Goal: Task Accomplishment & Management: Complete application form

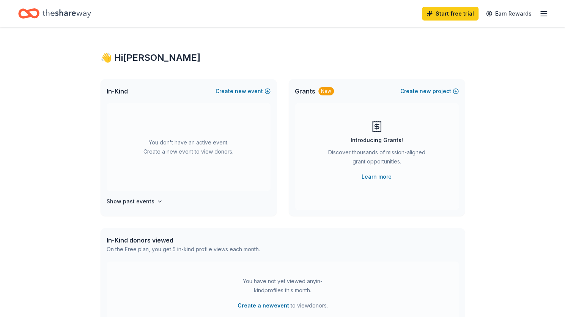
click at [546, 14] on line "button" at bounding box center [544, 14] width 6 height 0
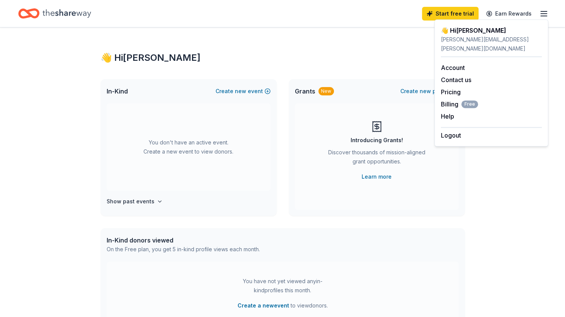
click at [546, 14] on line "button" at bounding box center [544, 14] width 6 height 0
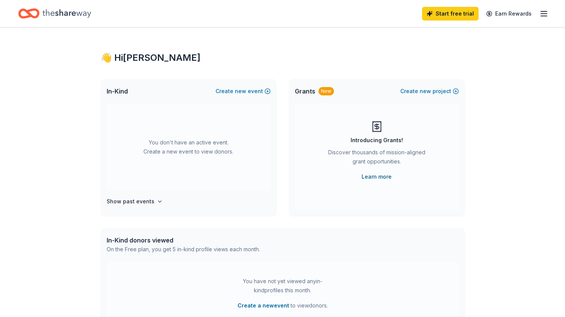
click at [374, 172] on link "Learn more" at bounding box center [377, 176] width 30 height 9
click at [148, 196] on div "You don't have an active event. Create a new event to view donors. Show past ev…" at bounding box center [189, 159] width 176 height 112
click at [141, 200] on h4 "Show past events" at bounding box center [131, 201] width 48 height 9
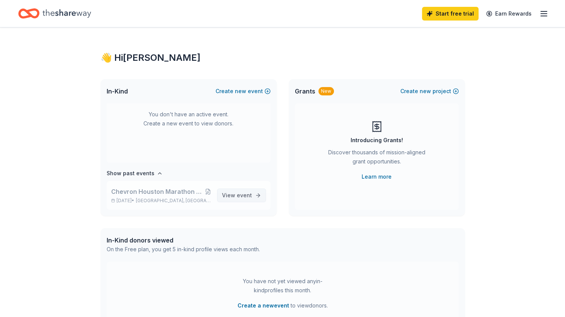
click at [225, 195] on span "View event" at bounding box center [237, 195] width 30 height 9
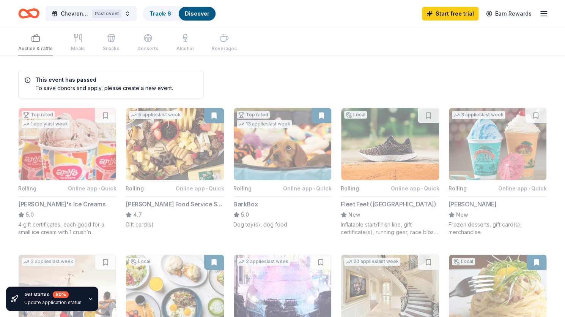
click at [546, 16] on line "button" at bounding box center [544, 16] width 6 height 0
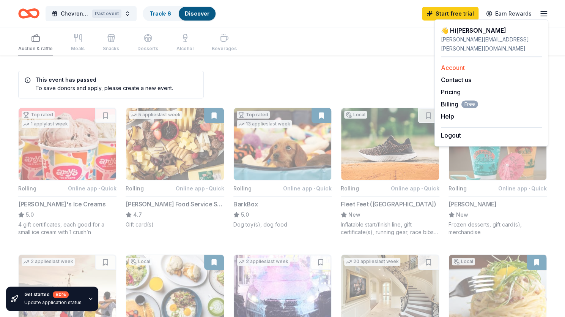
click at [456, 64] on link "Account" at bounding box center [453, 68] width 24 height 8
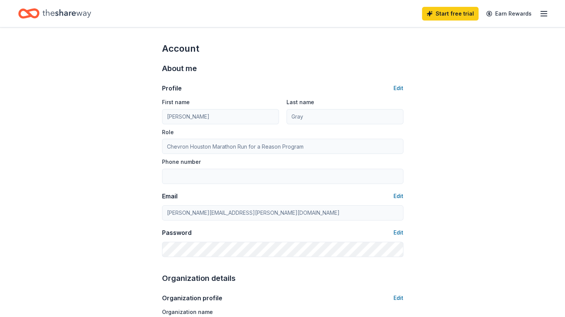
click at [85, 12] on icon "Home" at bounding box center [67, 13] width 49 height 8
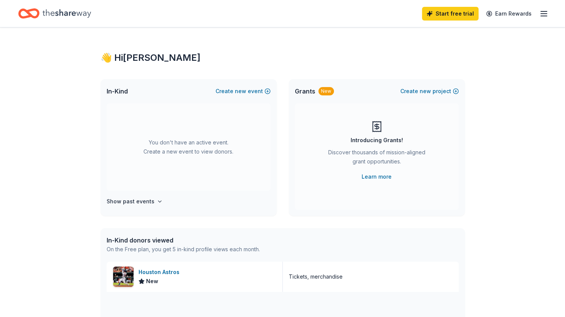
click at [79, 13] on icon "Home" at bounding box center [67, 14] width 49 height 16
click at [249, 92] on button "Create new event" at bounding box center [243, 91] width 55 height 9
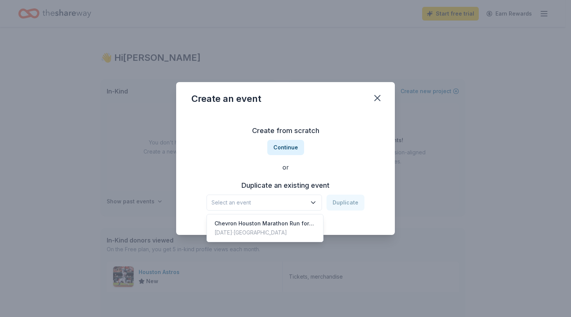
click at [283, 203] on span "Select an event" at bounding box center [259, 202] width 95 height 9
click at [281, 226] on div "Chevron Houston Marathon Run for a Reason program, running on behalf of the Hou…" at bounding box center [265, 223] width 101 height 9
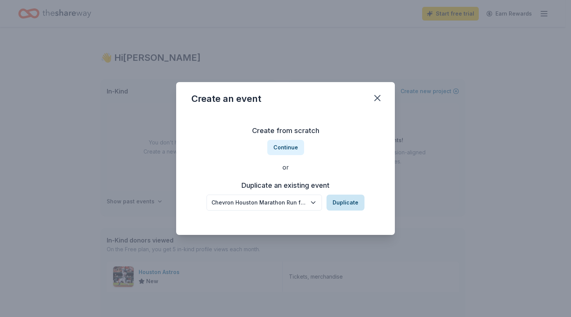
click at [341, 203] on button "Duplicate" at bounding box center [346, 202] width 38 height 16
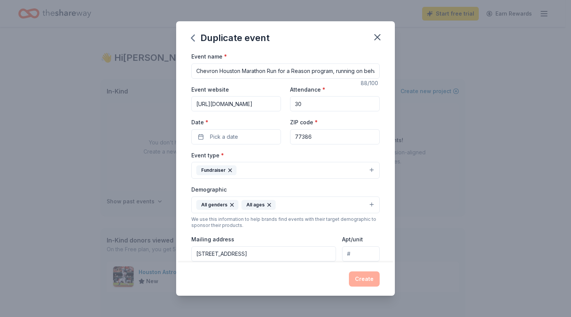
scroll to position [6, 0]
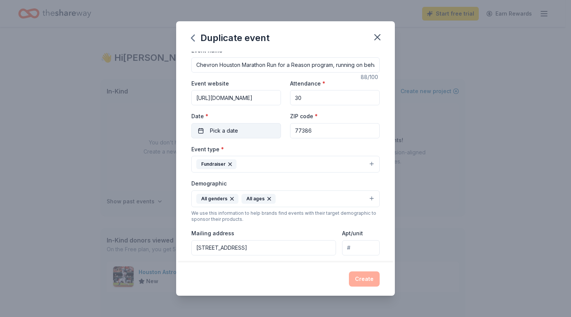
click at [265, 129] on button "Pick a date" at bounding box center [236, 130] width 90 height 15
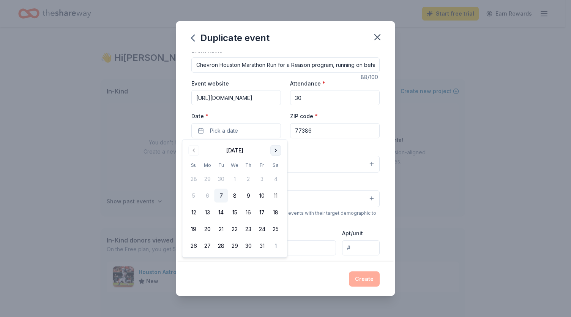
click at [275, 150] on button "Go to next month" at bounding box center [275, 150] width 11 height 11
click at [261, 196] on button "7" at bounding box center [262, 196] width 14 height 14
click at [380, 180] on div "Event name * Chevron Houston Marathon Run for a Reason program, running on beha…" at bounding box center [285, 157] width 219 height 210
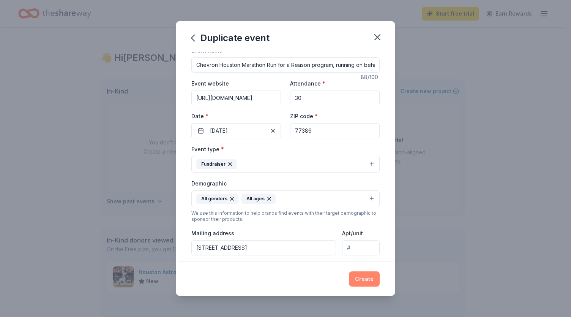
click at [368, 281] on button "Create" at bounding box center [364, 278] width 31 height 15
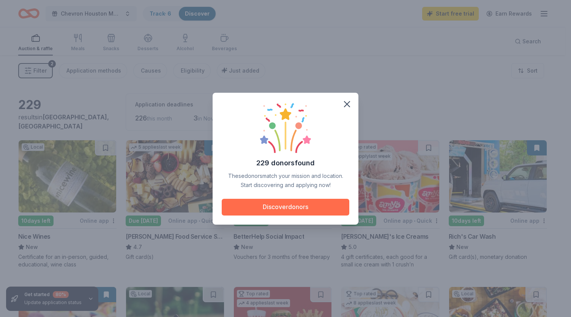
click at [267, 210] on button "Discover donors" at bounding box center [286, 207] width 128 height 17
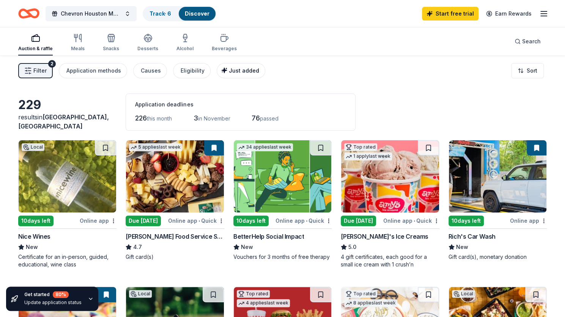
click at [238, 71] on span "Just added" at bounding box center [244, 70] width 30 height 6
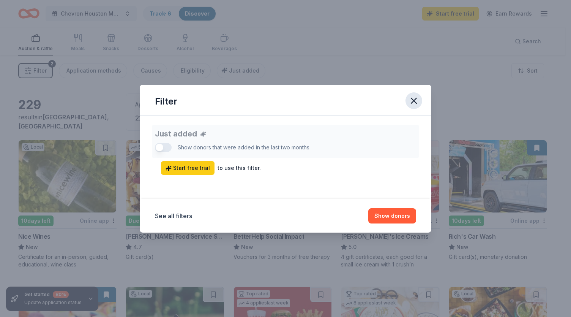
click at [414, 99] on icon "button" at bounding box center [414, 100] width 11 height 11
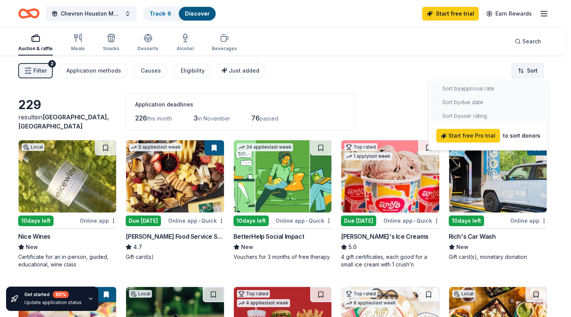
click at [533, 70] on html "Chevron Houston Marathon Run for a Reason program, running on behalf of the Hou…" at bounding box center [285, 158] width 571 height 317
click at [478, 63] on html "Chevron Houston Marathon Run for a Reason program, running on behalf of the Hou…" at bounding box center [285, 158] width 571 height 317
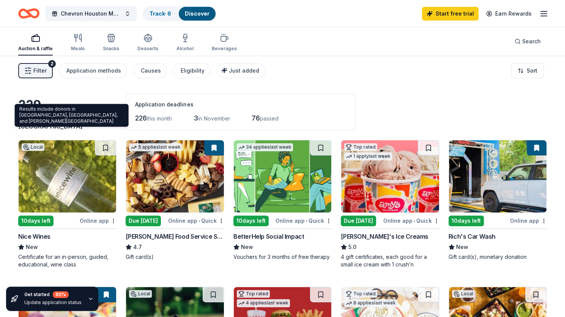
click at [88, 117] on div "Results include donors in Oak Ridge North, Houston, and Porter Heights Results …" at bounding box center [72, 115] width 114 height 23
click at [69, 115] on div "Results include donors in Oak Ridge North, Houston, and Porter Heights Results …" at bounding box center [72, 115] width 114 height 23
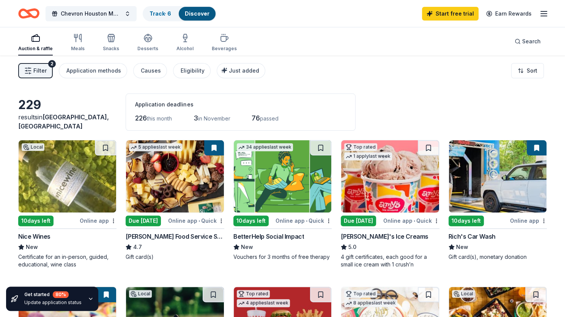
click at [40, 70] on span "Filter" at bounding box center [39, 70] width 13 height 9
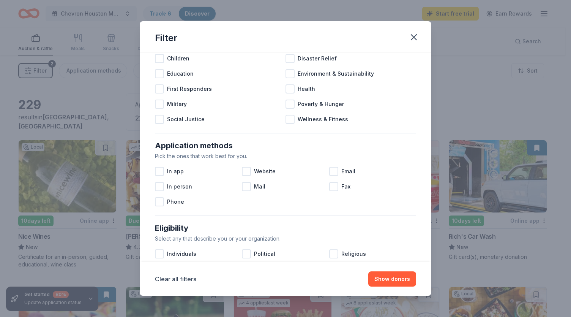
scroll to position [53, 0]
click at [156, 167] on div at bounding box center [159, 170] width 9 height 9
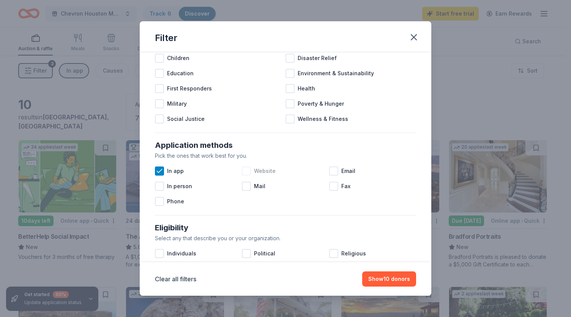
click at [247, 171] on div at bounding box center [246, 170] width 9 height 9
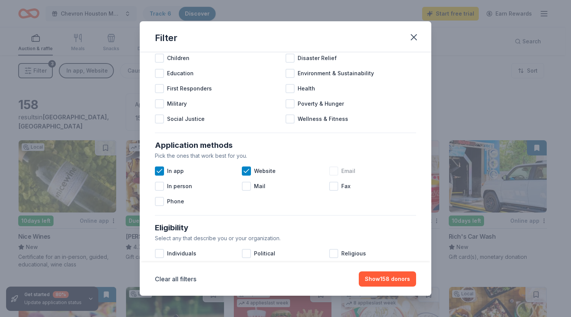
click at [332, 172] on div at bounding box center [333, 170] width 9 height 9
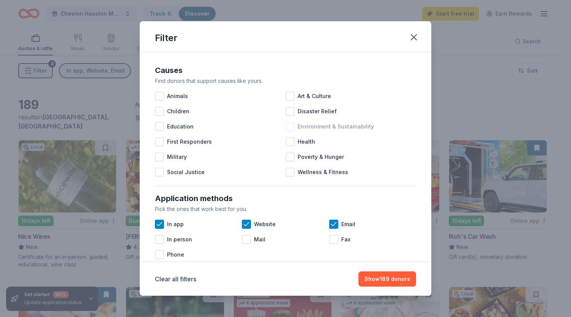
click at [288, 126] on div at bounding box center [290, 126] width 9 height 9
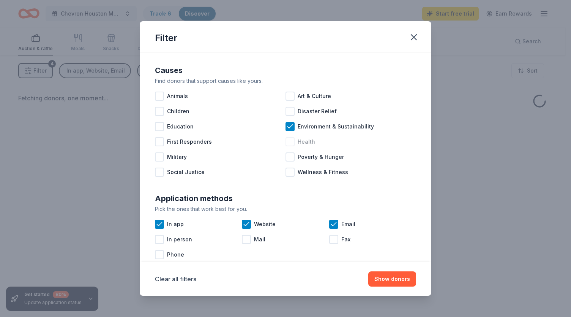
click at [287, 139] on div at bounding box center [290, 141] width 9 height 9
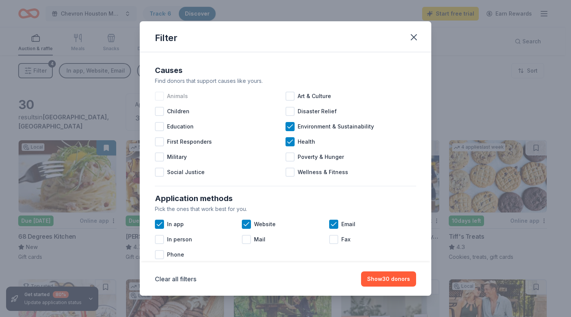
click at [157, 93] on div at bounding box center [159, 96] width 9 height 9
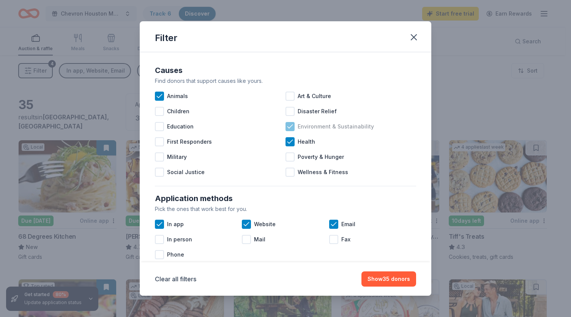
click at [290, 131] on div at bounding box center [290, 126] width 9 height 9
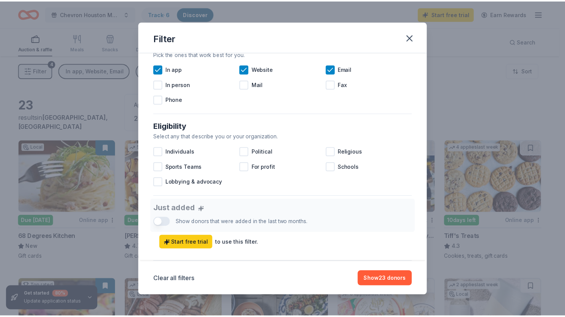
scroll to position [156, 0]
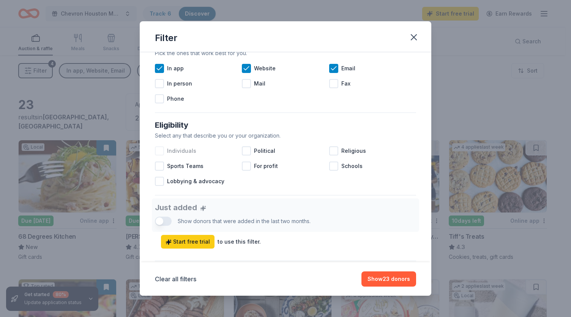
click at [155, 153] on div at bounding box center [159, 150] width 9 height 9
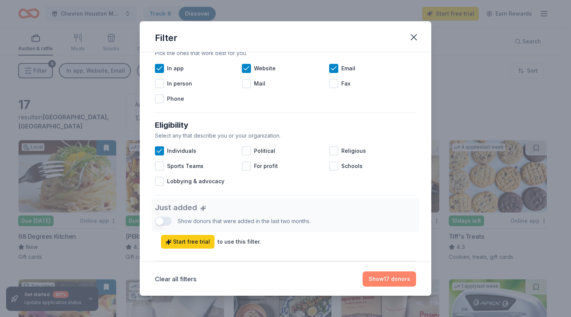
click at [377, 281] on button "Show 17 donors" at bounding box center [390, 278] width 54 height 15
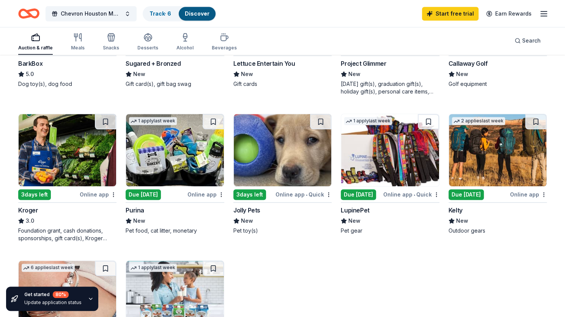
scroll to position [311, 0]
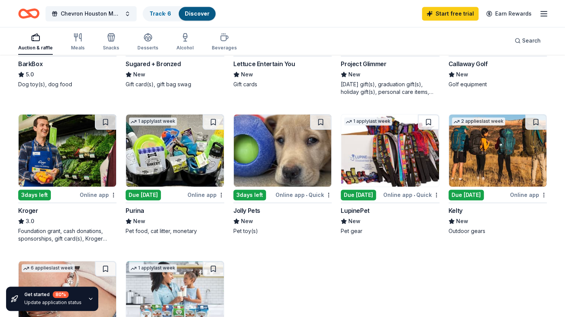
click at [80, 171] on img at bounding box center [68, 150] width 98 height 72
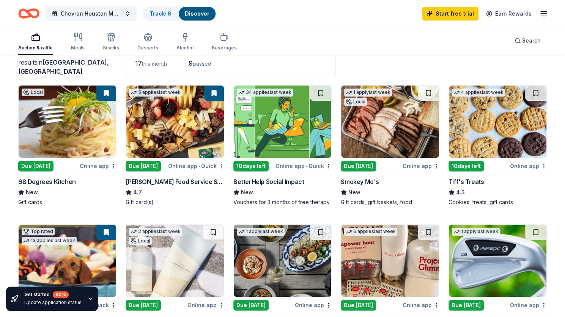
scroll to position [30, 0]
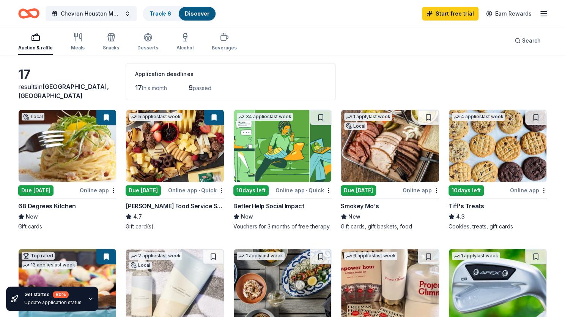
click at [24, 82] on div "17" at bounding box center [67, 74] width 98 height 15
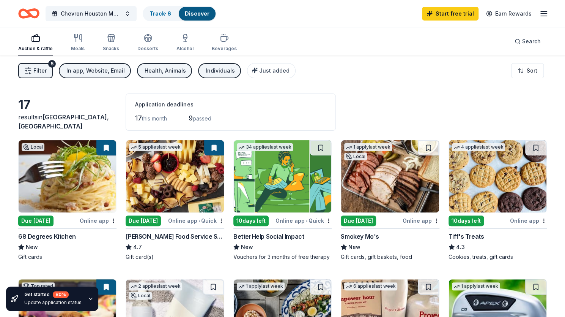
click at [42, 71] on span "Filter" at bounding box center [39, 70] width 13 height 9
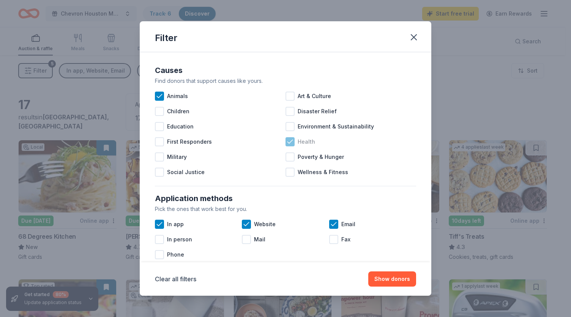
click at [286, 144] on icon at bounding box center [290, 142] width 8 height 8
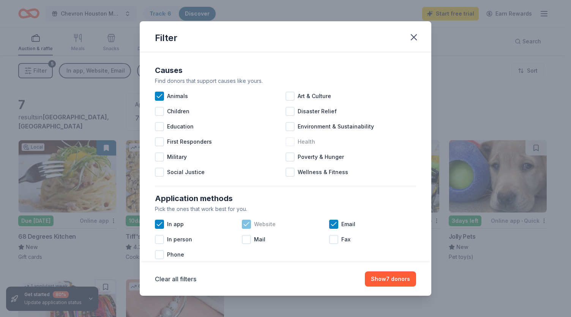
click at [246, 222] on icon at bounding box center [246, 223] width 5 height 3
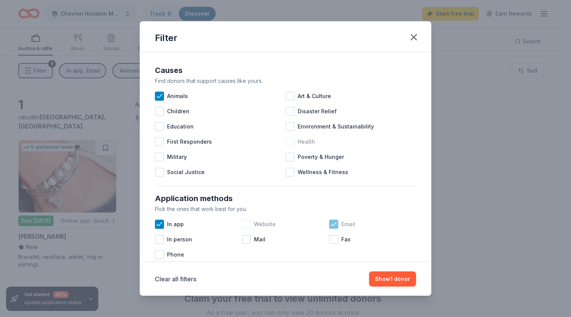
click at [331, 223] on icon at bounding box center [334, 224] width 8 height 8
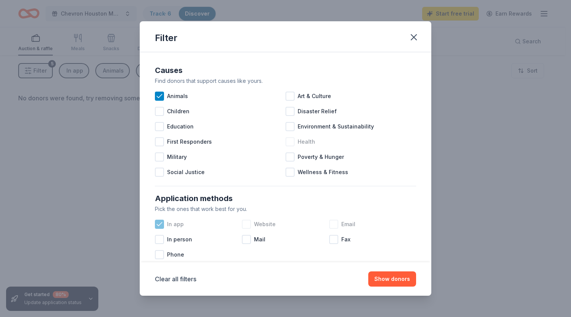
click at [158, 223] on icon at bounding box center [160, 224] width 8 height 8
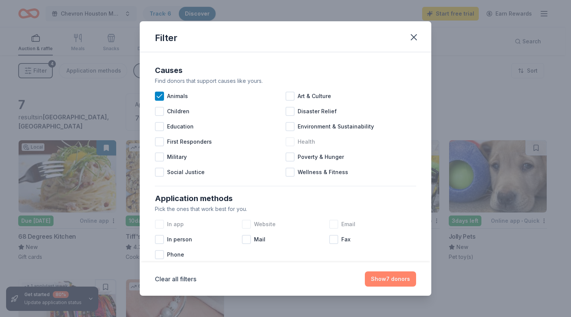
click at [387, 280] on button "Show 7 donors" at bounding box center [390, 278] width 51 height 15
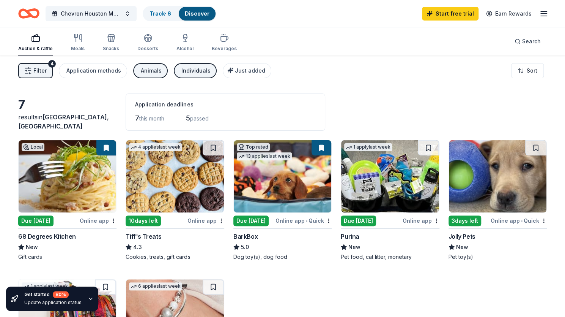
click at [39, 69] on span "Filter" at bounding box center [39, 70] width 13 height 9
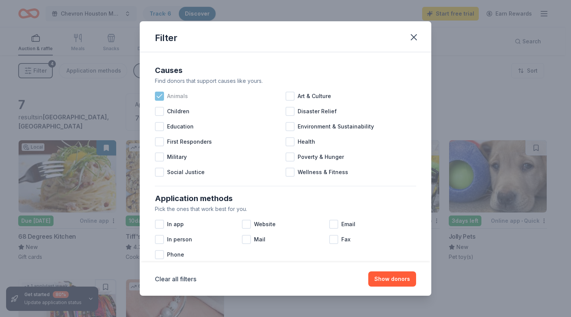
click at [160, 94] on icon at bounding box center [160, 96] width 8 height 8
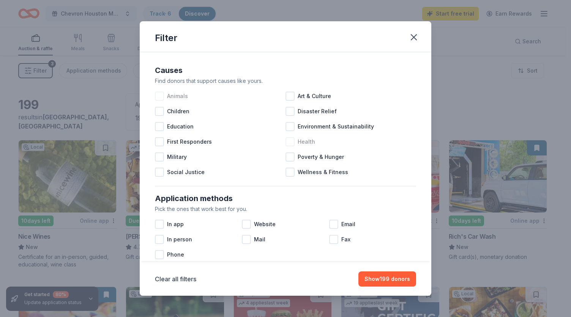
click at [289, 144] on div at bounding box center [290, 141] width 9 height 9
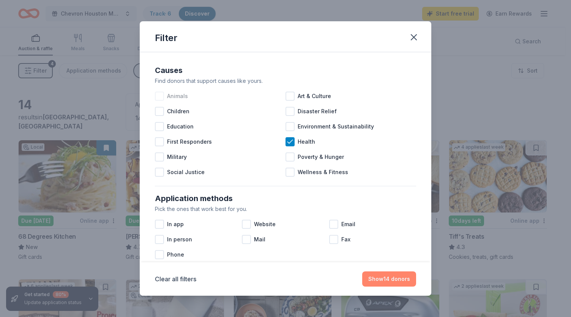
click at [385, 279] on button "Show 14 donors" at bounding box center [389, 278] width 54 height 15
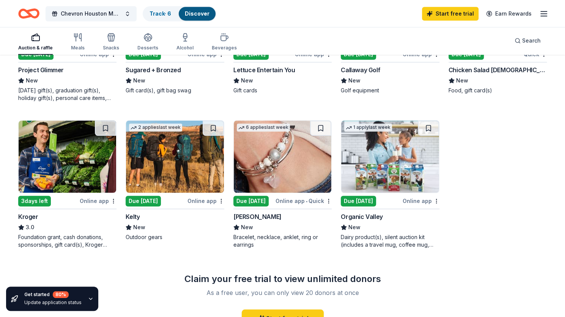
scroll to position [306, 0]
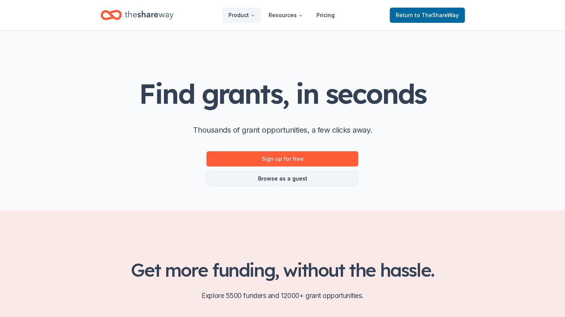
click at [288, 181] on link "Browse as a guest" at bounding box center [283, 178] width 152 height 15
click at [281, 178] on link "Browse as a guest" at bounding box center [283, 178] width 152 height 15
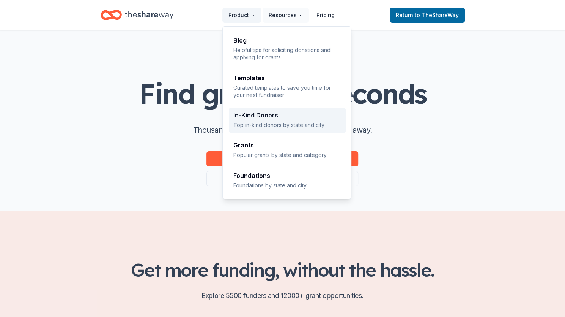
click at [298, 122] on p "Top in-kind donors by state and city" at bounding box center [288, 124] width 108 height 7
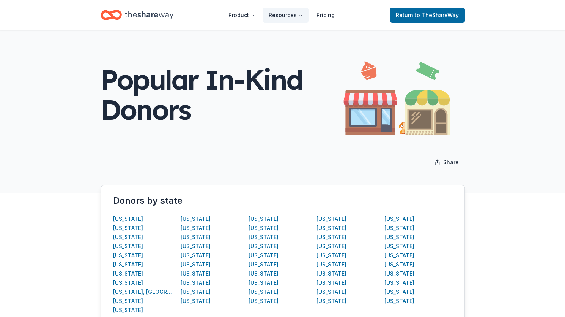
scroll to position [84, 0]
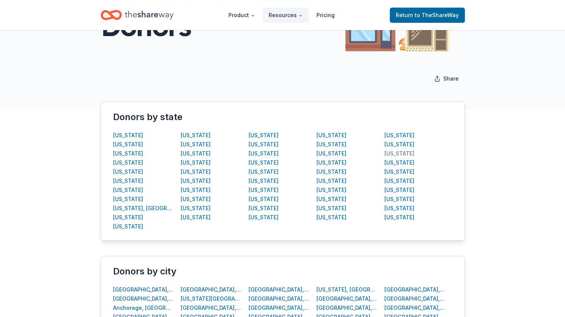
click at [396, 153] on div "Texas" at bounding box center [400, 153] width 30 height 9
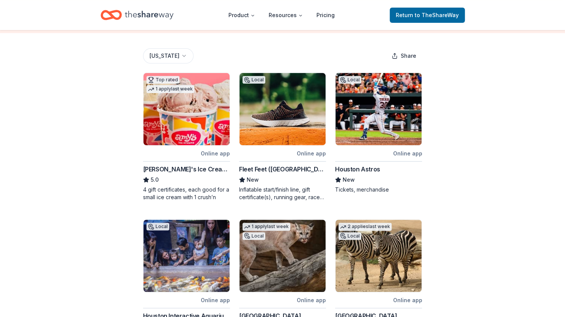
scroll to position [96, 0]
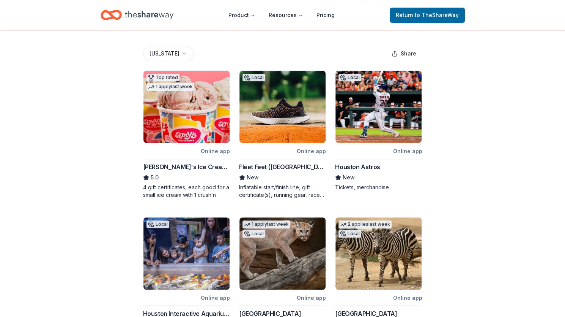
click at [390, 117] on img at bounding box center [379, 107] width 86 height 72
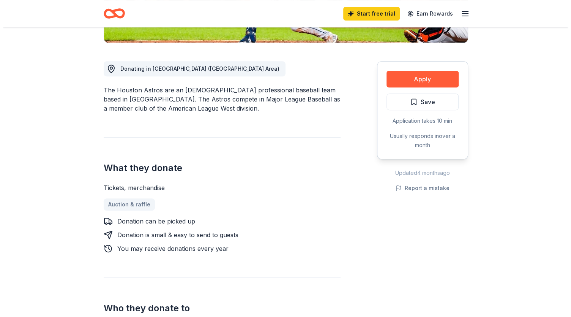
scroll to position [189, 0]
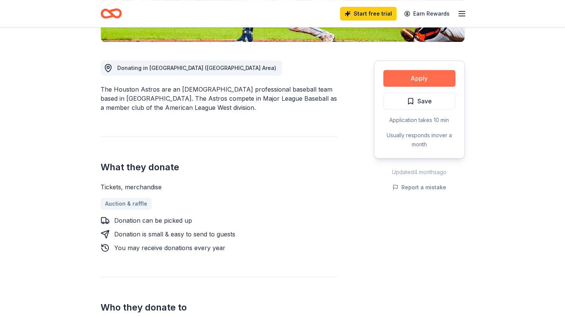
click at [434, 82] on button "Apply" at bounding box center [420, 78] width 72 height 17
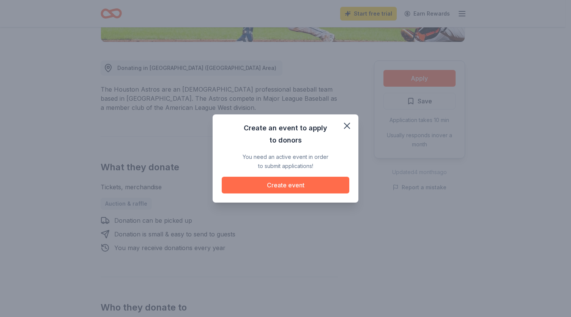
click at [300, 185] on button "Create event" at bounding box center [286, 185] width 128 height 17
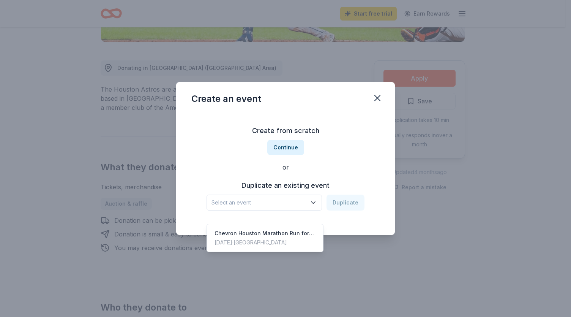
click at [296, 202] on span "Select an event" at bounding box center [259, 202] width 95 height 9
click at [289, 229] on div "Chevron Houston Marathon Run for a Reason program, running on behalf of the Hou…" at bounding box center [265, 233] width 101 height 9
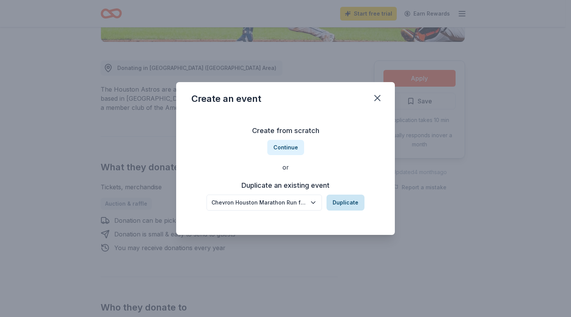
click at [344, 205] on button "Duplicate" at bounding box center [346, 202] width 38 height 16
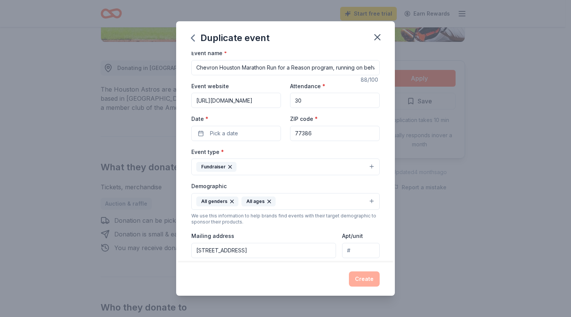
scroll to position [0, 0]
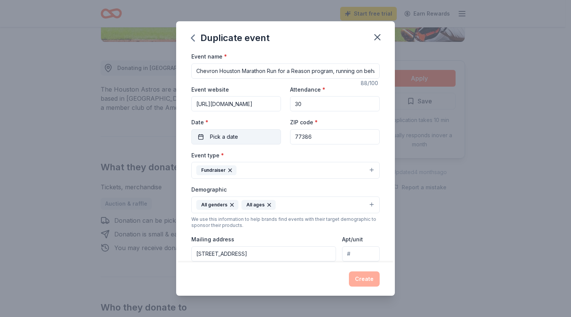
click at [261, 134] on button "Pick a date" at bounding box center [236, 136] width 90 height 15
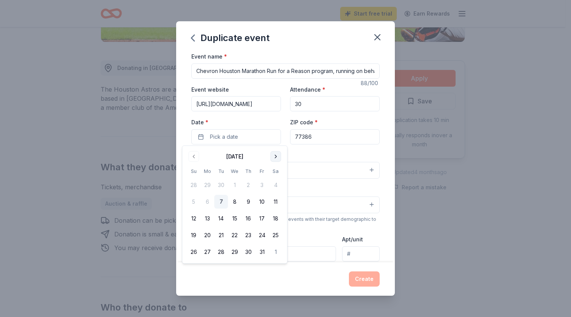
click at [274, 156] on button "Go to next month" at bounding box center [275, 156] width 11 height 11
click at [275, 185] on button "1" at bounding box center [276, 185] width 14 height 14
click at [383, 144] on div "Event name * Chevron Houston Marathon Run for a Reason program, running on beha…" at bounding box center [285, 157] width 219 height 210
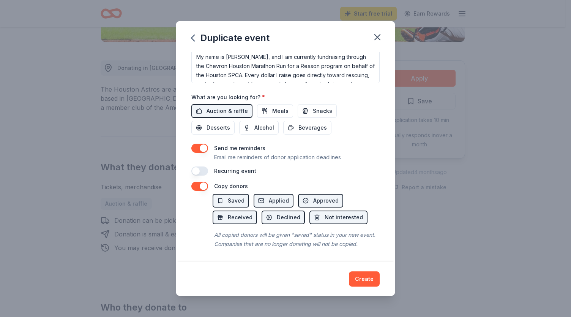
scroll to position [231, 0]
click at [364, 278] on button "Create" at bounding box center [364, 278] width 31 height 15
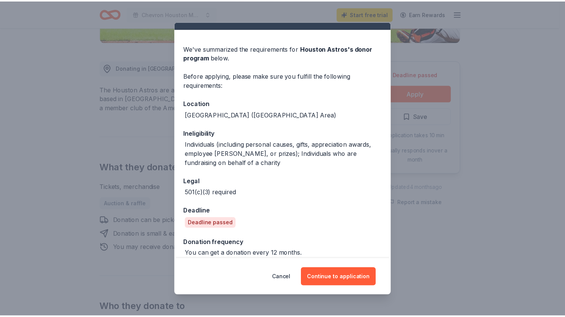
scroll to position [22, 0]
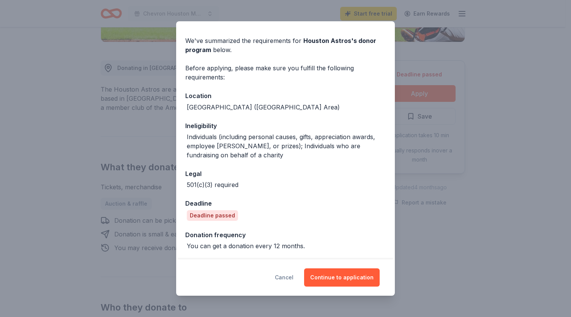
click at [289, 276] on button "Cancel" at bounding box center [284, 277] width 19 height 18
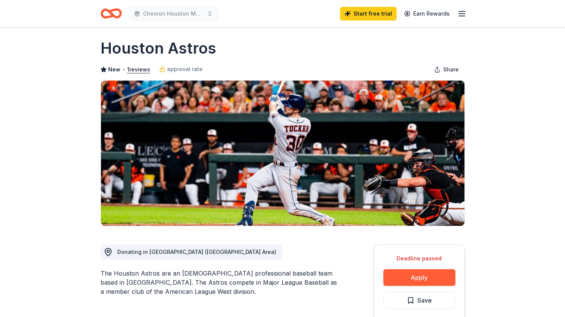
scroll to position [0, 0]
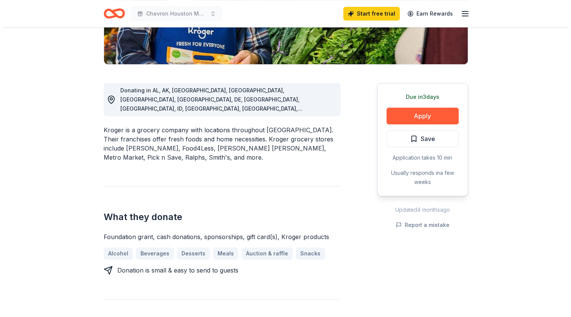
scroll to position [167, 0]
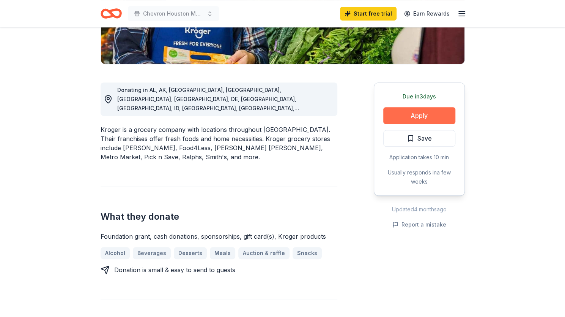
click at [432, 114] on button "Apply" at bounding box center [420, 115] width 72 height 17
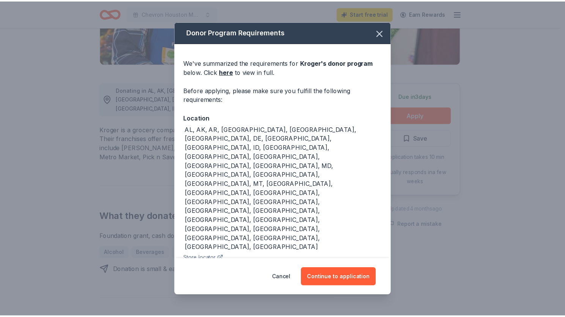
scroll to position [12, 0]
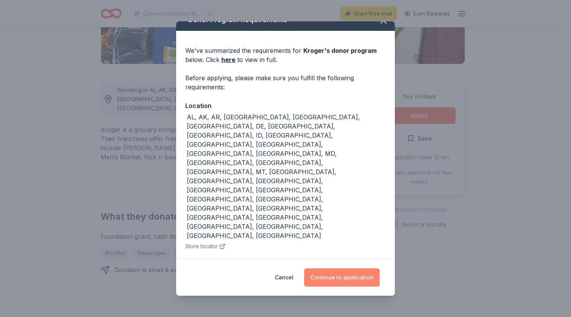
click at [337, 281] on button "Continue to application" at bounding box center [342, 277] width 76 height 18
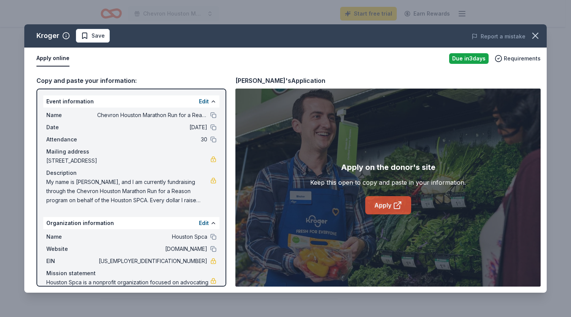
click at [385, 205] on link "Apply" at bounding box center [388, 205] width 46 height 18
click at [533, 35] on icon "button" at bounding box center [535, 35] width 11 height 11
